Goal: Task Accomplishment & Management: Use online tool/utility

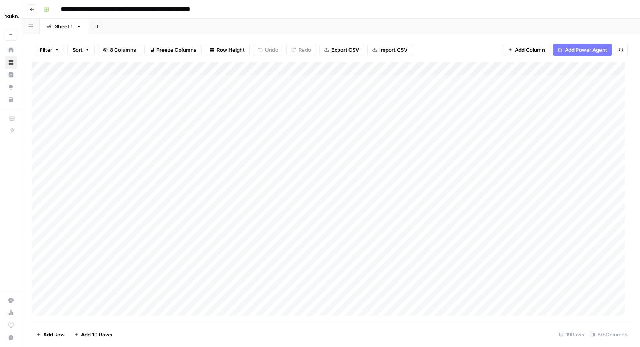
click at [243, 160] on div "Add Column" at bounding box center [331, 191] width 599 height 259
click at [574, 172] on div "Add Column" at bounding box center [331, 191] width 599 height 259
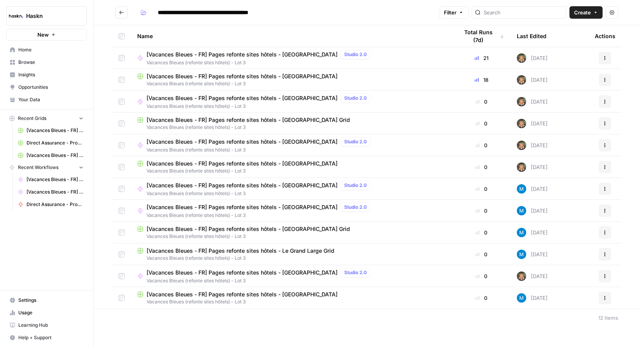
click at [240, 74] on span "[Vacances Bleues - FR] Pages refonte sites hôtels - [GEOGRAPHIC_DATA]" at bounding box center [241, 76] width 191 height 8
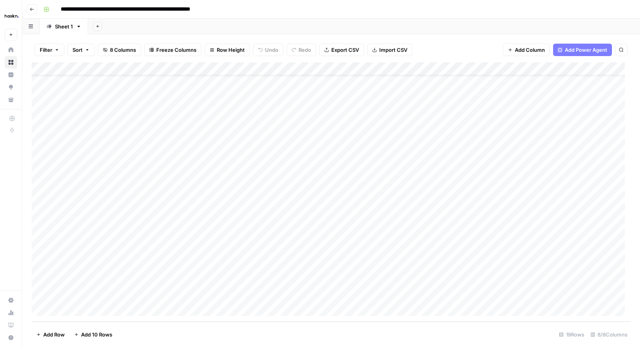
scroll to position [24, 107]
click at [573, 148] on div "Add Column" at bounding box center [331, 191] width 599 height 259
click at [571, 162] on div "Add Column" at bounding box center [331, 191] width 599 height 259
click at [569, 175] on div "Add Column" at bounding box center [331, 191] width 599 height 259
click at [572, 177] on div "Add Column" at bounding box center [331, 191] width 599 height 259
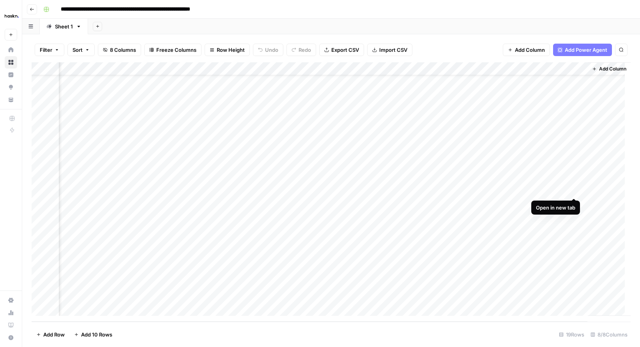
click at [573, 190] on div "Add Column" at bounding box center [331, 191] width 599 height 259
